Goal: Submit feedback/report problem

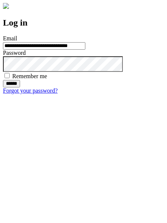
click at [20, 87] on input "******" at bounding box center [11, 83] width 17 height 7
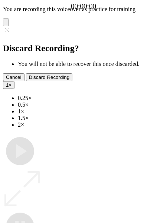
type input "**********"
